Goal: Information Seeking & Learning: Find specific fact

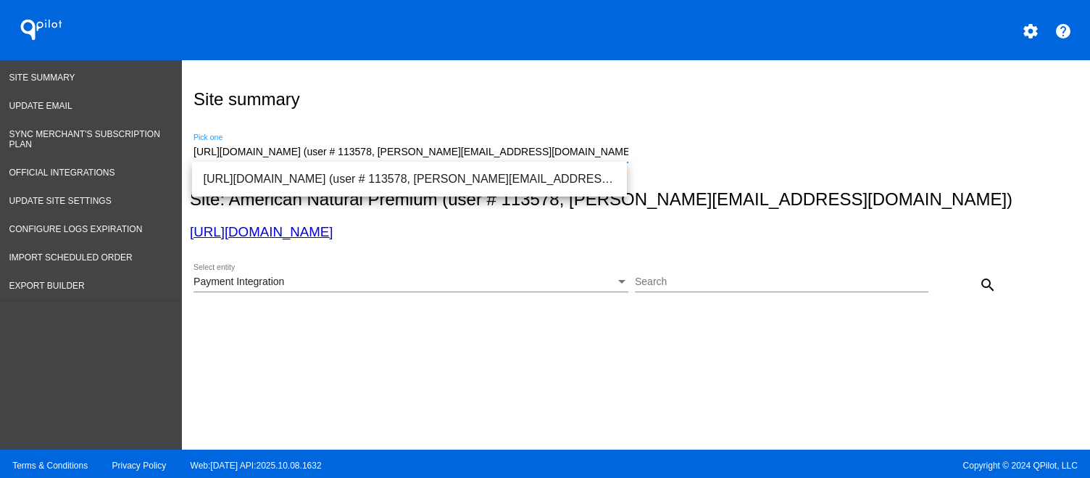
drag, startPoint x: 201, startPoint y: 150, endPoint x: 948, endPoint y: 327, distance: 767.0
click at [939, 331] on div "Site summary [URL][DOMAIN_NAME] (user # 113578, [PERSON_NAME][EMAIL_ADDRESS][DO…" at bounding box center [633, 225] width 902 height 331
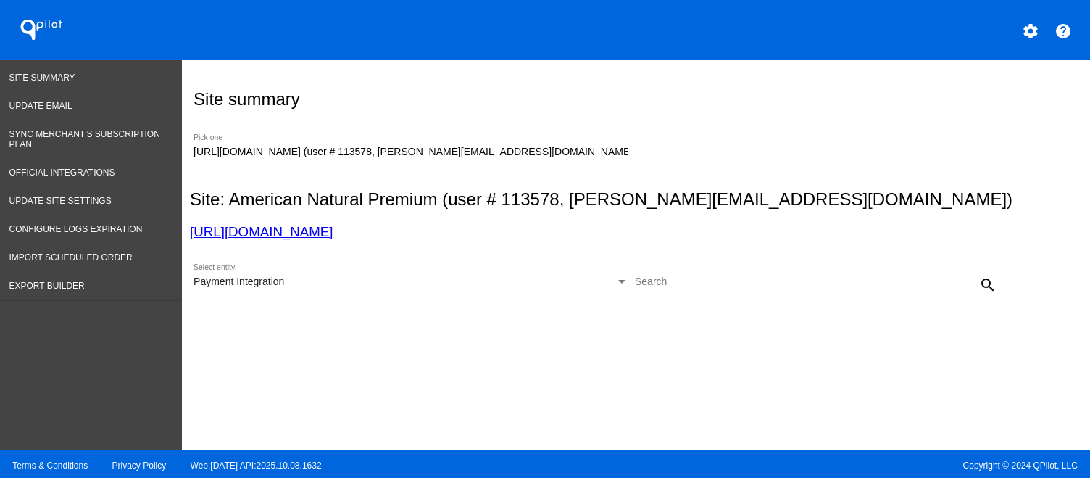
click at [595, 157] on div "[URL][DOMAIN_NAME] (user # 113578, [PERSON_NAME][EMAIL_ADDRESS][DOMAIN_NAME]) -…" at bounding box center [410, 148] width 435 height 28
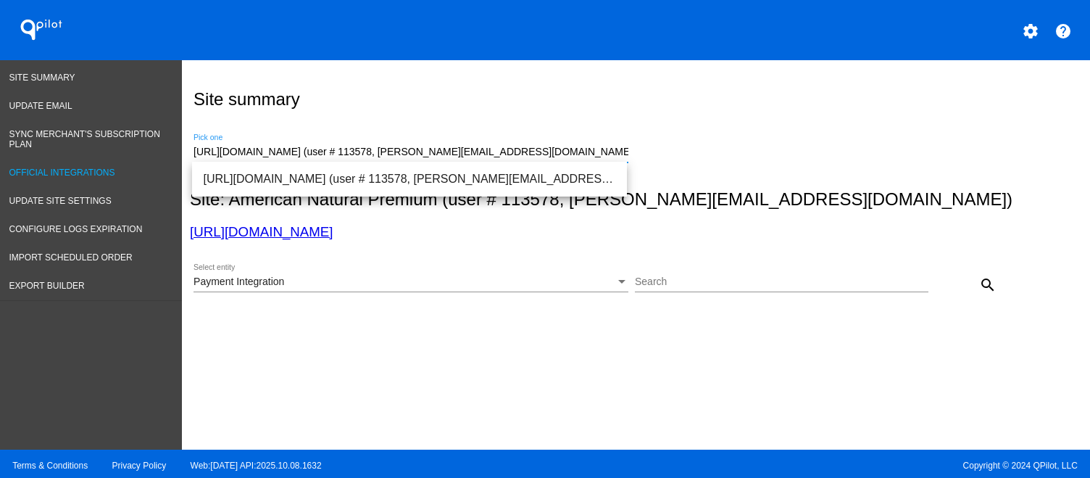
drag, startPoint x: 612, startPoint y: 149, endPoint x: 151, endPoint y: 162, distance: 461.1
click at [151, 162] on div "Site Summary Update Email Sync Merchant's Subscription Plan Official Integratio…" at bounding box center [545, 254] width 1090 height 389
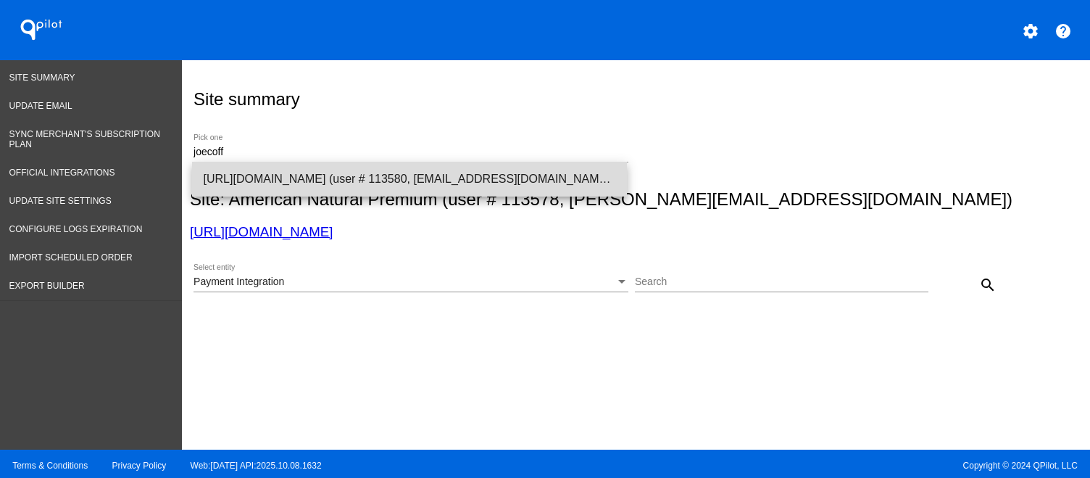
click at [362, 175] on span "[URL][DOMAIN_NAME] (user # 113580, [EMAIL_ADDRESS][DOMAIN_NAME]) - Production" at bounding box center [410, 179] width 412 height 35
type input "[URL][DOMAIN_NAME] (user # 113580, [EMAIL_ADDRESS][DOMAIN_NAME]) - Production"
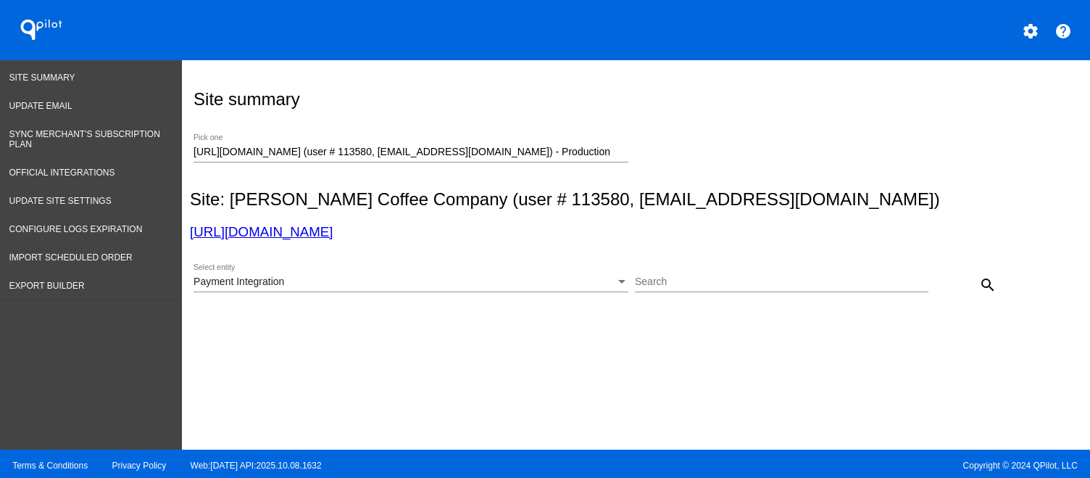
click at [443, 299] on div "Payment Integration Select entity" at bounding box center [410, 284] width 435 height 41
click at [446, 283] on div "Payment Integration" at bounding box center [404, 282] width 422 height 12
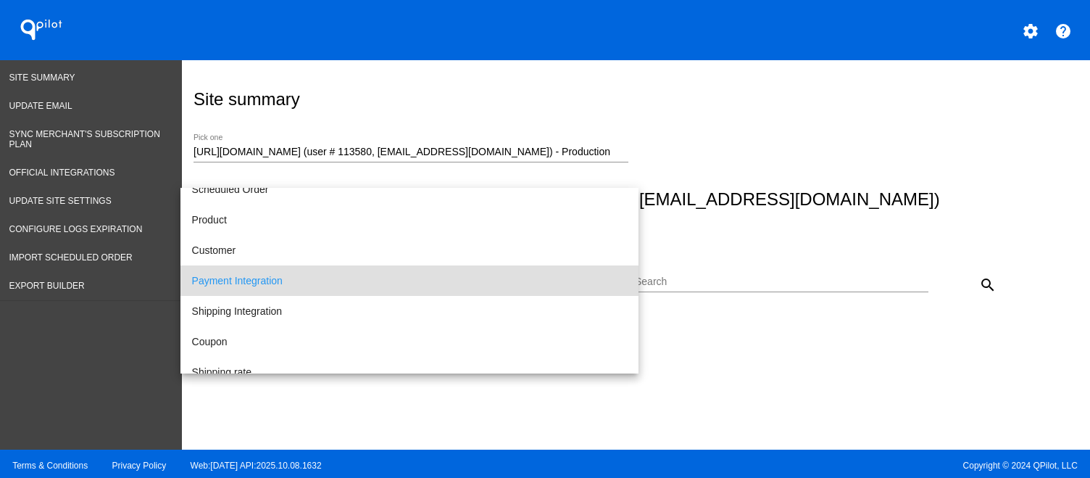
scroll to position [2, 0]
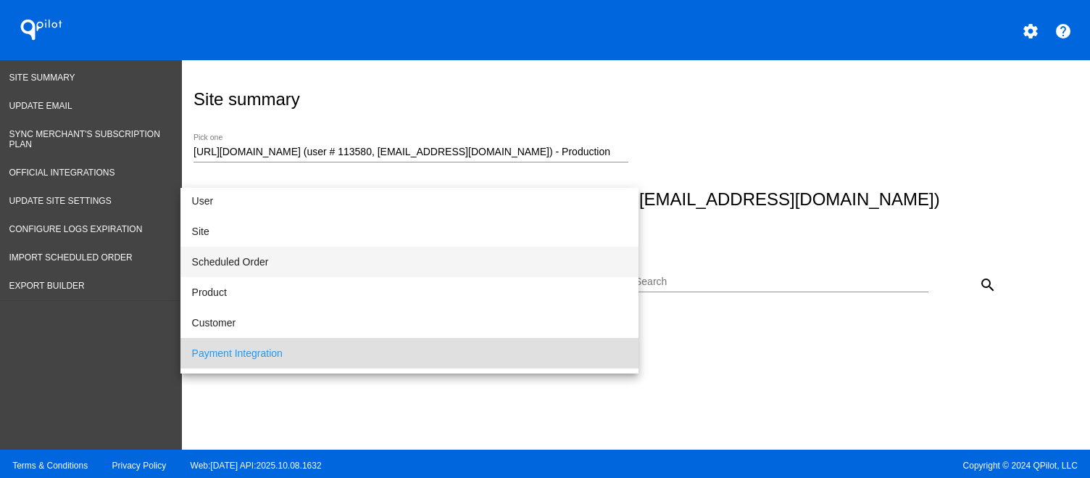
click at [403, 267] on span "Scheduled Order" at bounding box center [409, 261] width 435 height 30
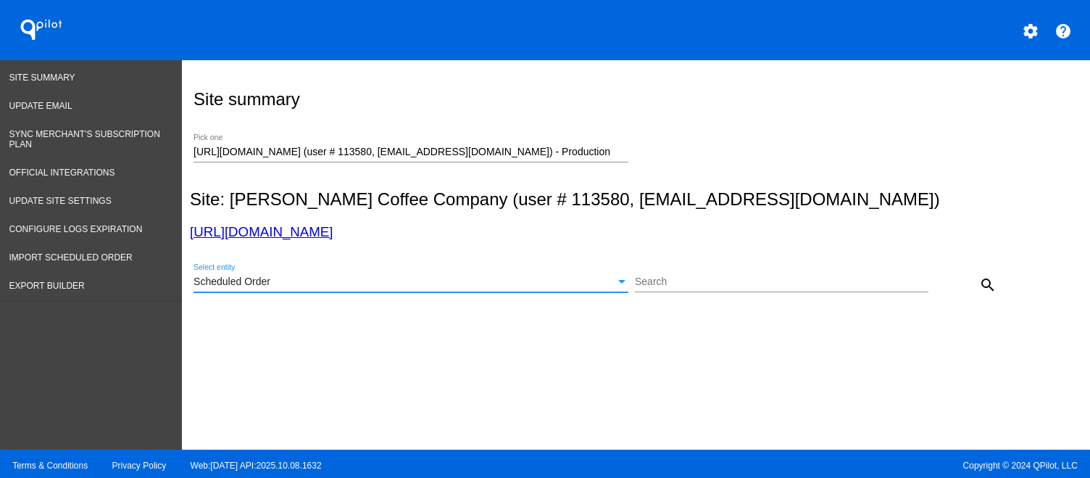
click at [653, 283] on input "Search" at bounding box center [782, 282] width 294 height 12
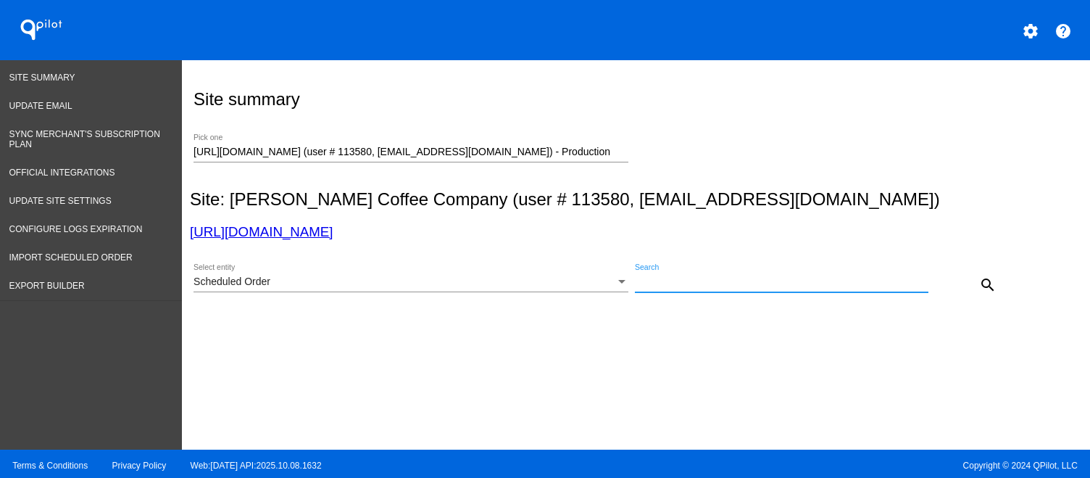
paste input "[EMAIL_ADDRESS][DOMAIN_NAME]"
type input "[EMAIL_ADDRESS][DOMAIN_NAME]"
click at [980, 280] on mat-icon "search" at bounding box center [987, 284] width 17 height 17
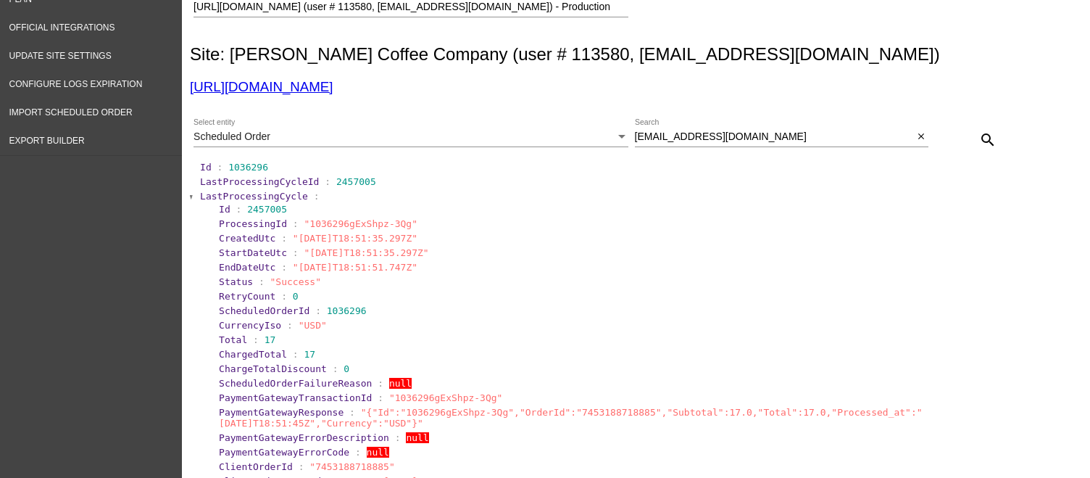
scroll to position [217, 0]
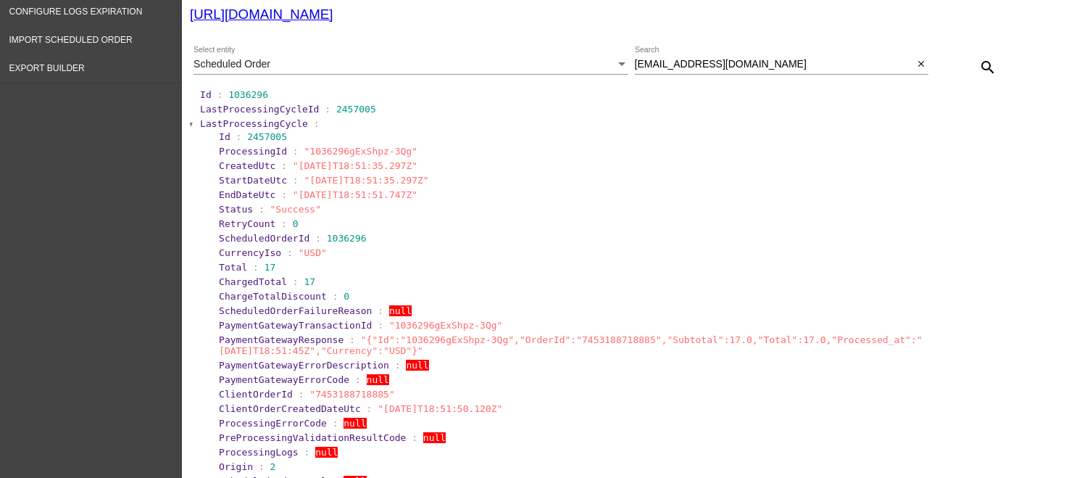
click at [233, 125] on span "LastProcessingCycle" at bounding box center [254, 123] width 108 height 11
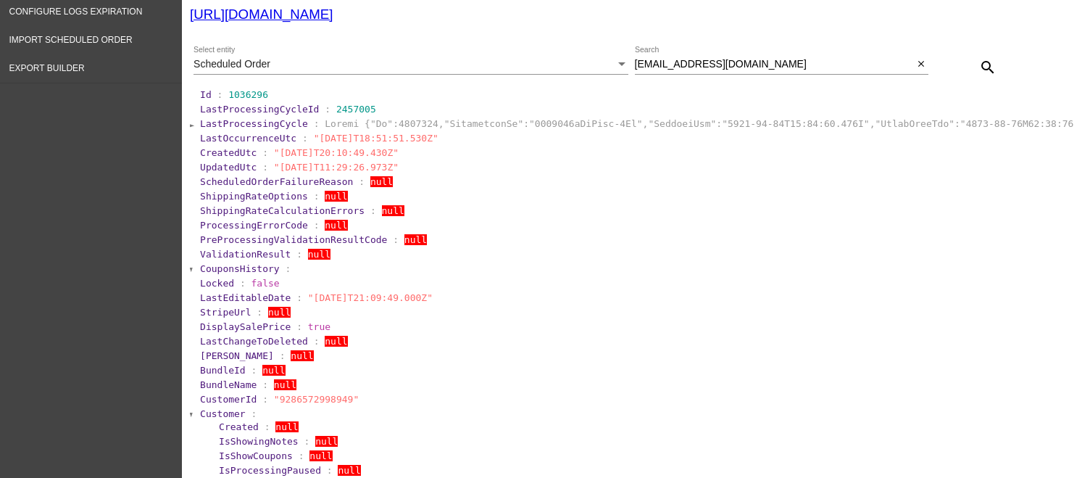
click at [220, 413] on span "Customer" at bounding box center [223, 413] width 46 height 11
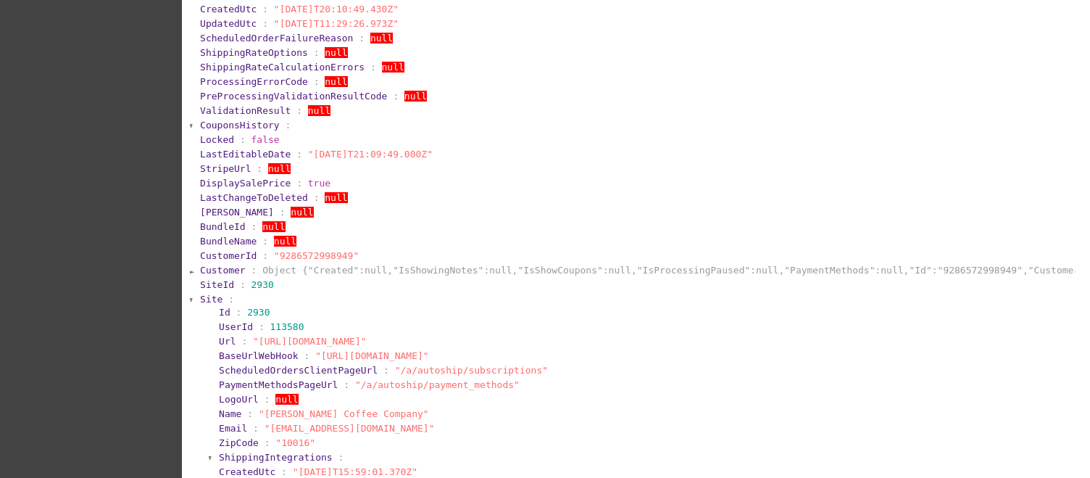
scroll to position [362, 0]
click at [207, 303] on span "Site" at bounding box center [211, 297] width 22 height 11
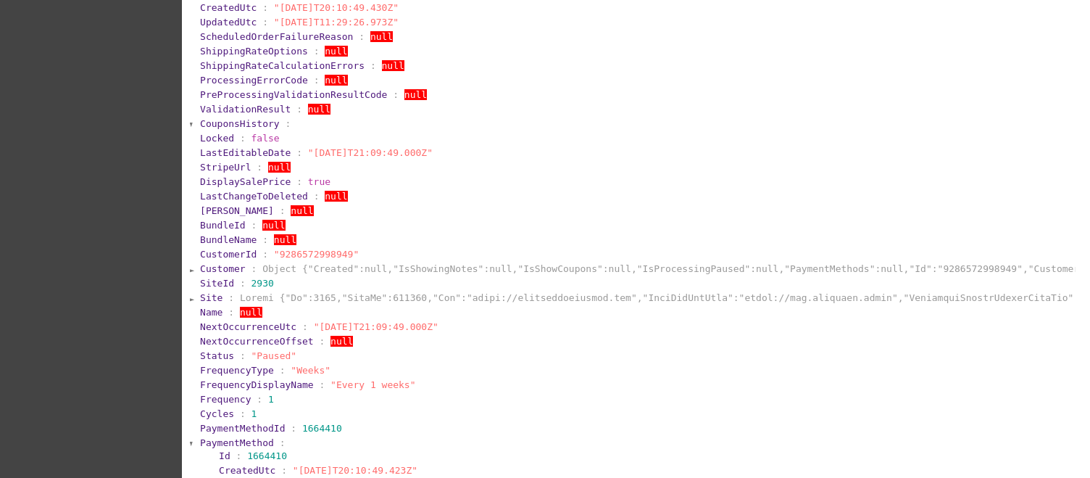
scroll to position [435, 0]
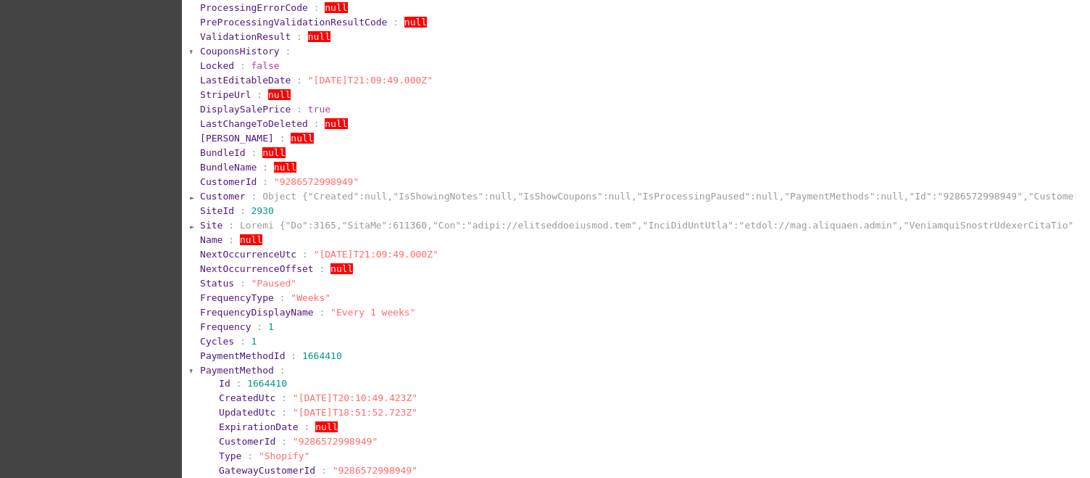
click at [224, 375] on span "PaymentMethod" at bounding box center [237, 369] width 74 height 11
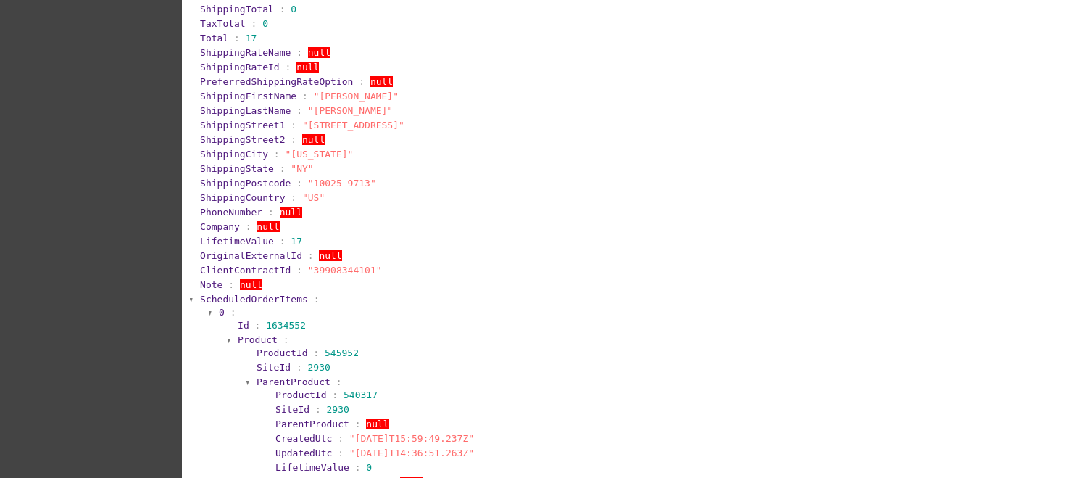
scroll to position [870, 0]
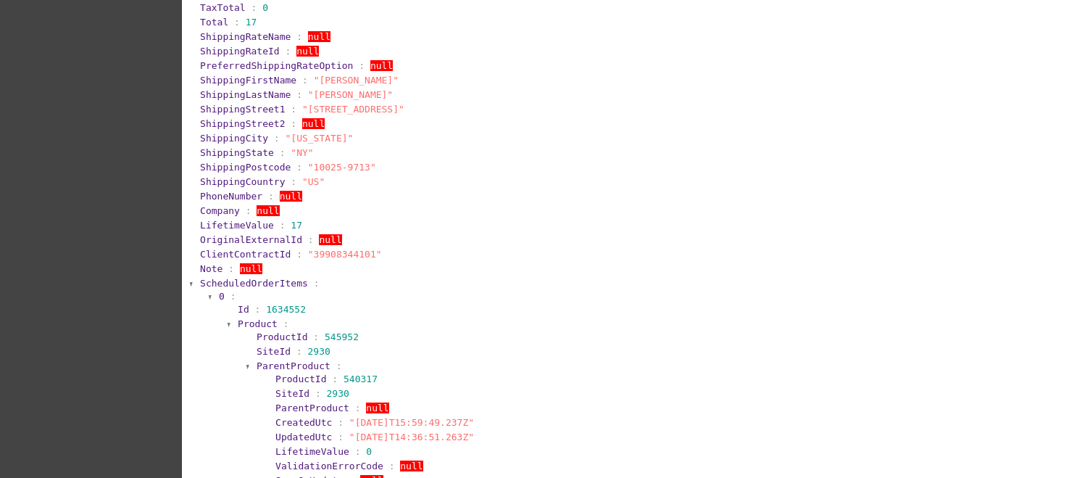
click at [283, 288] on span "ScheduledOrderItems" at bounding box center [254, 283] width 108 height 11
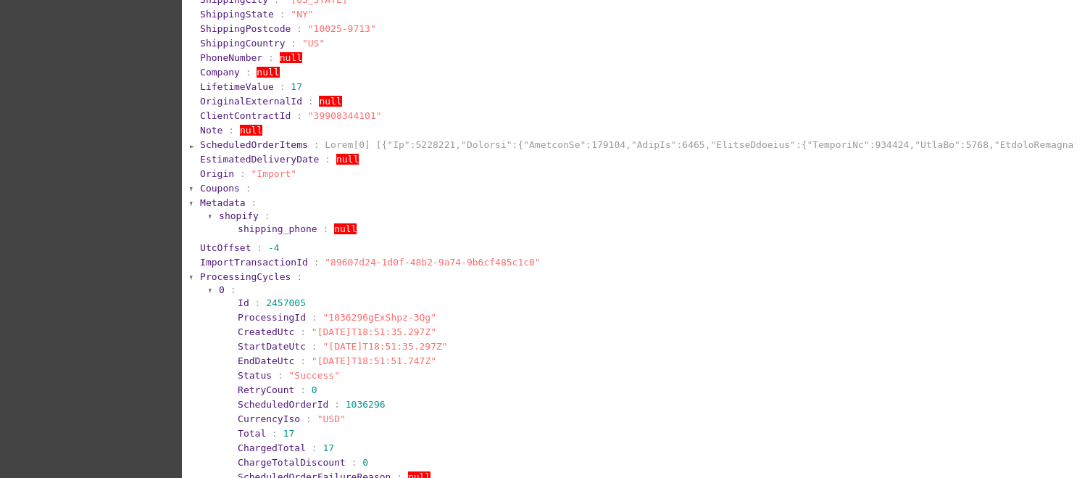
scroll to position [1015, 0]
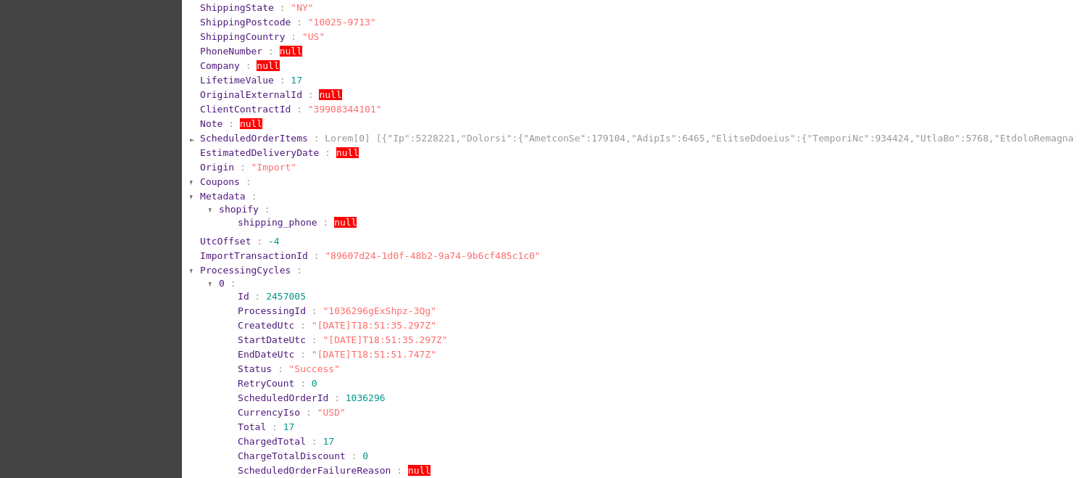
click at [235, 275] on span "ProcessingCycles" at bounding box center [245, 269] width 91 height 11
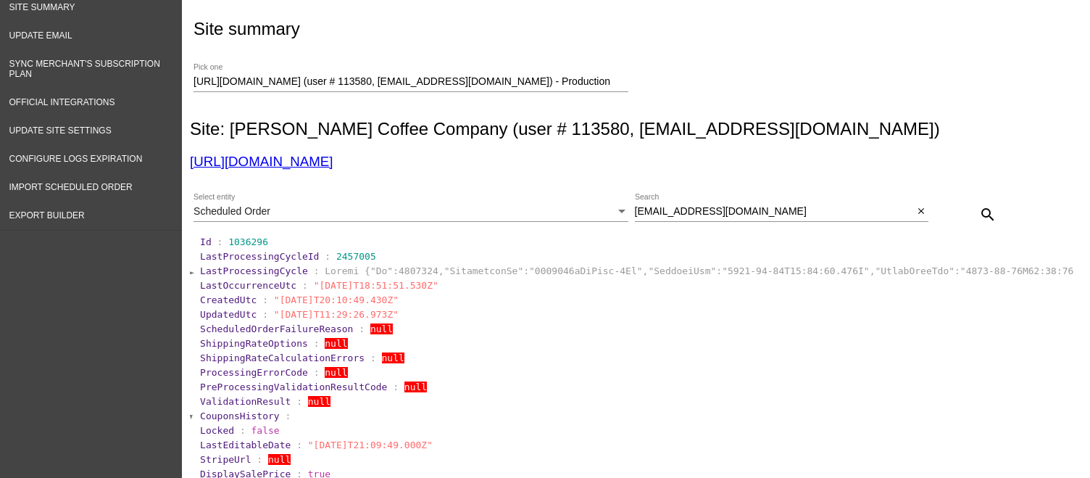
scroll to position [0, 0]
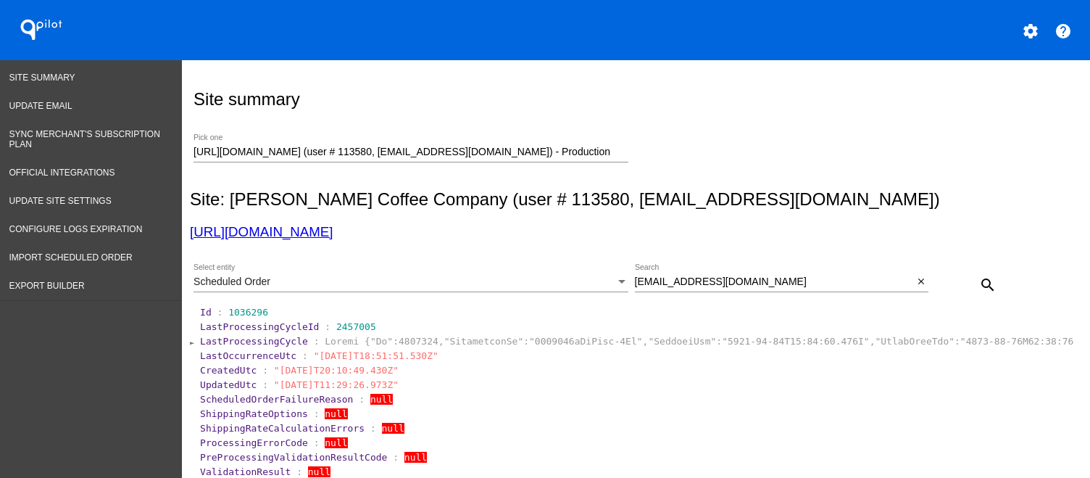
click at [597, 279] on div "Scheduled Order" at bounding box center [404, 282] width 422 height 12
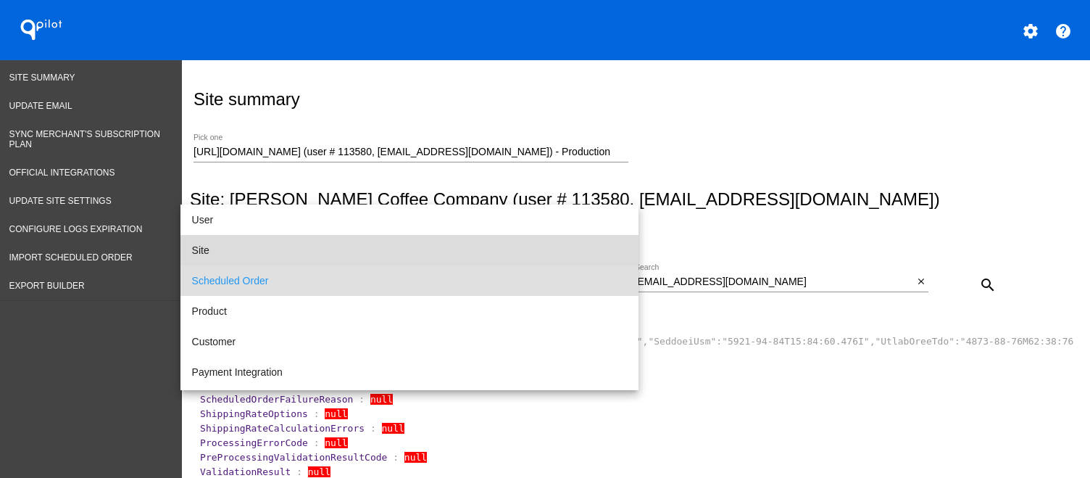
click at [525, 238] on span "Site" at bounding box center [409, 250] width 435 height 30
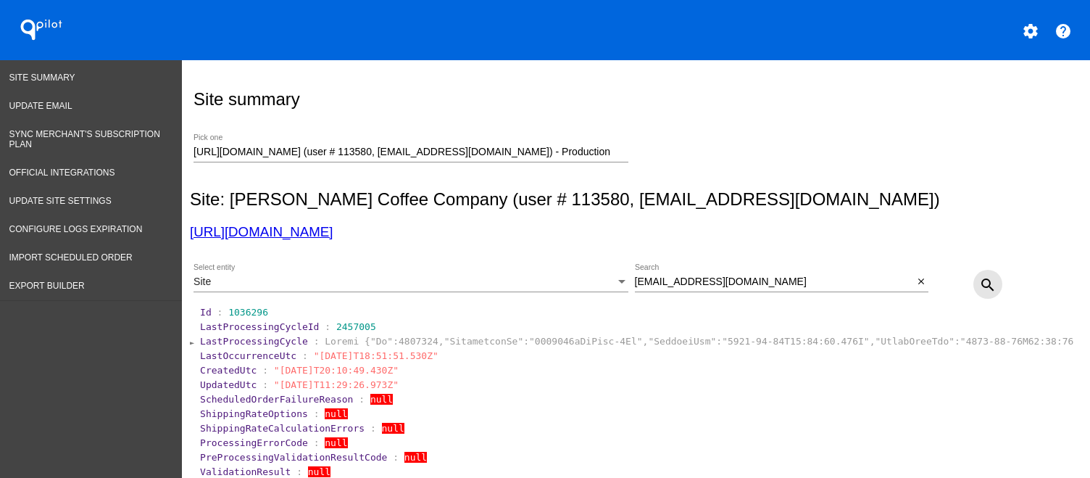
click at [979, 278] on mat-icon "search" at bounding box center [987, 284] width 17 height 17
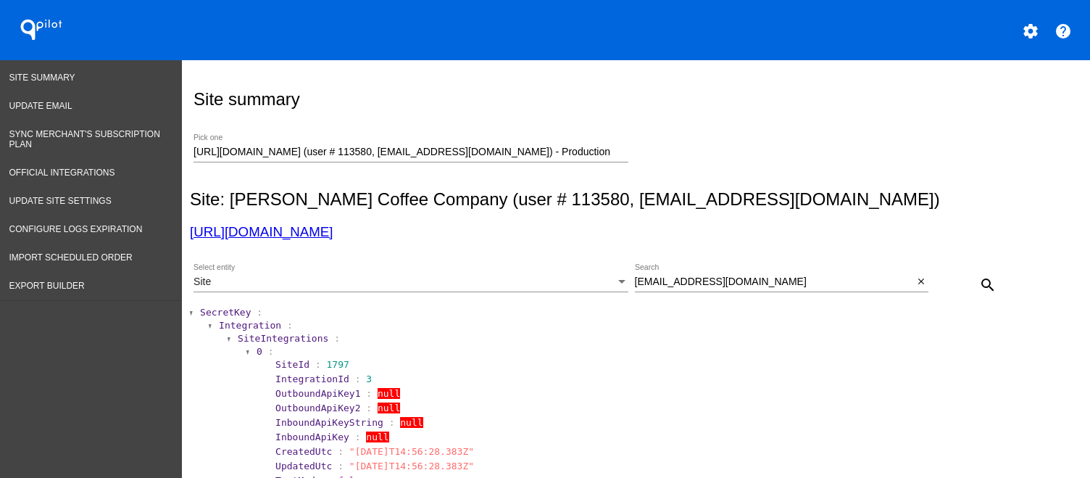
click at [234, 307] on span "SecretKey" at bounding box center [225, 312] width 51 height 11
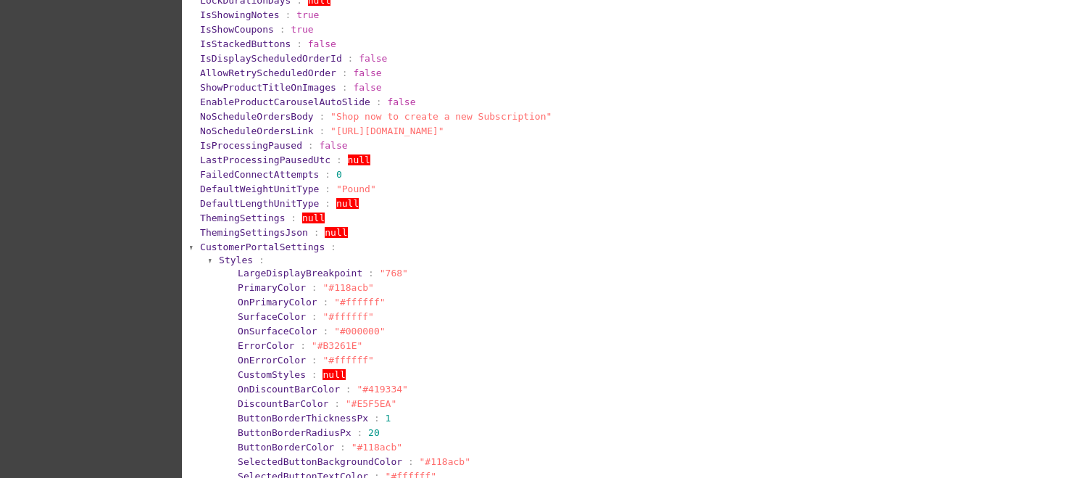
scroll to position [580, 0]
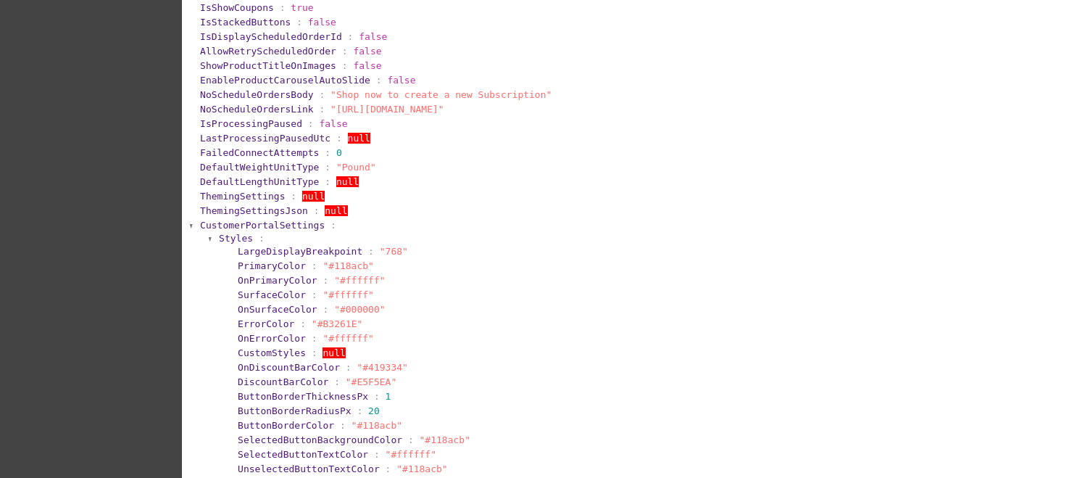
click at [252, 230] on span "CustomerPortalSettings" at bounding box center [262, 225] width 125 height 11
